Goal: Information Seeking & Learning: Learn about a topic

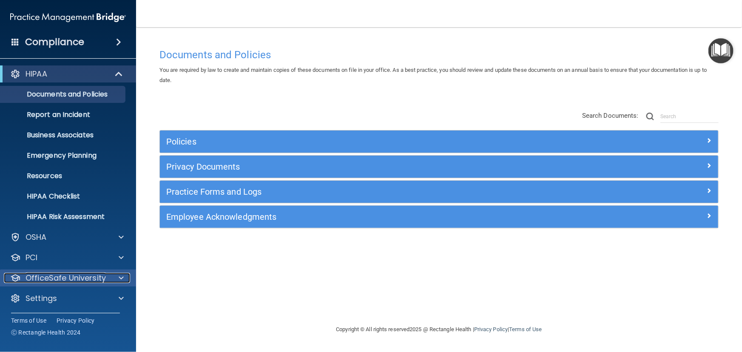
click at [114, 276] on div at bounding box center [119, 278] width 21 height 10
click at [104, 278] on p "OfficeSafe University" at bounding box center [66, 278] width 80 height 10
click at [127, 280] on div at bounding box center [119, 278] width 21 height 10
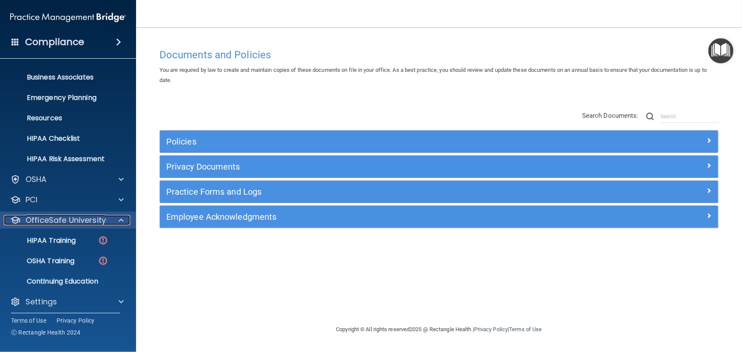
scroll to position [62, 0]
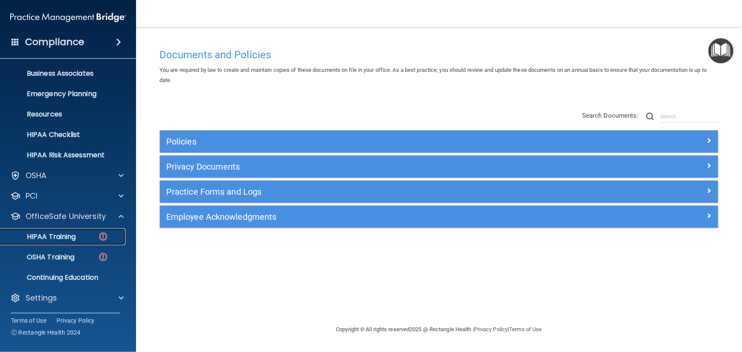
click at [60, 234] on p "HIPAA Training" at bounding box center [41, 237] width 70 height 9
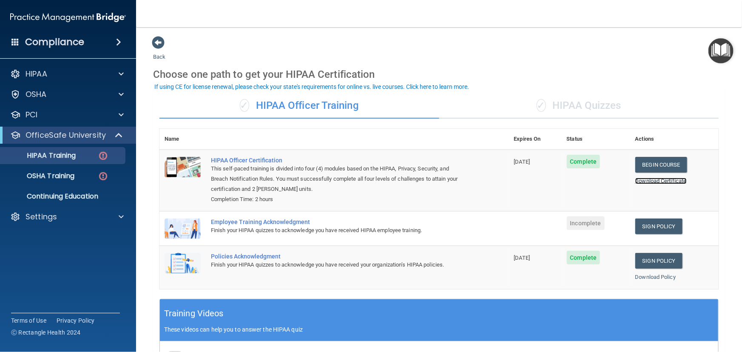
click at [657, 179] on link "Download Certificate" at bounding box center [660, 181] width 51 height 6
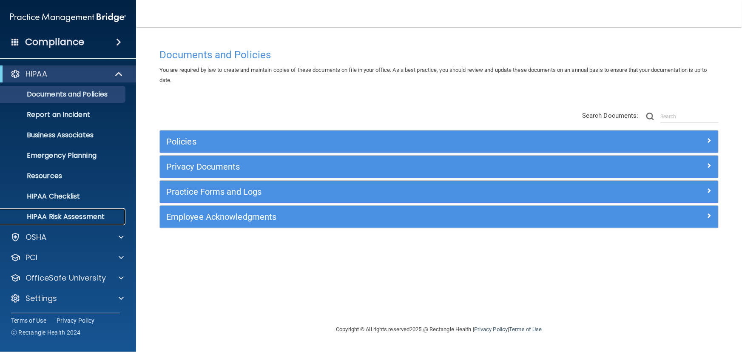
drag, startPoint x: 63, startPoint y: 215, endPoint x: 59, endPoint y: 215, distance: 4.3
click at [63, 215] on p "HIPAA Risk Assessment" at bounding box center [64, 217] width 116 height 9
click at [77, 195] on p "HIPAA Checklist" at bounding box center [64, 196] width 116 height 9
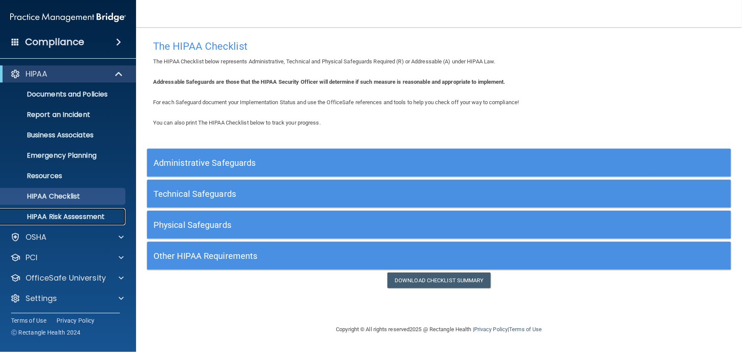
click at [96, 216] on p "HIPAA Risk Assessment" at bounding box center [64, 217] width 116 height 9
